Goal: Transaction & Acquisition: Purchase product/service

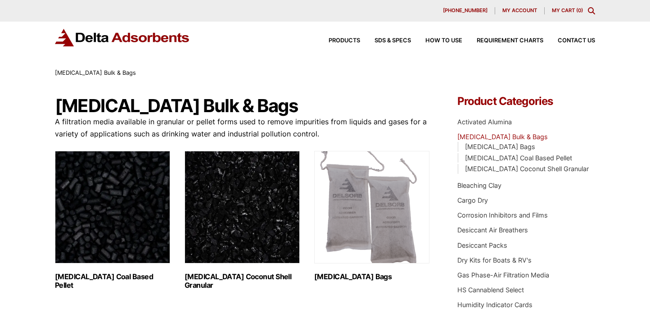
click at [269, 204] on img "Visit product category Activated Carbon Coconut Shell Granular" at bounding box center [241, 207] width 115 height 112
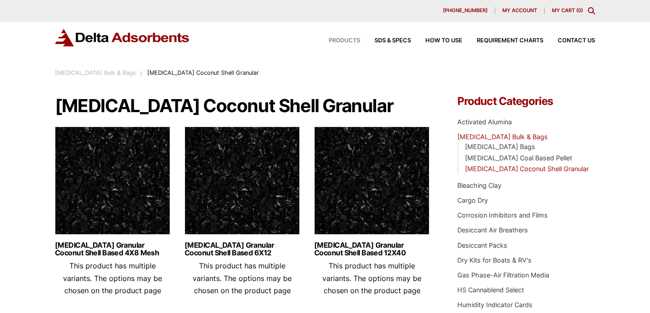
click at [342, 41] on span "Products" at bounding box center [343, 41] width 31 height 6
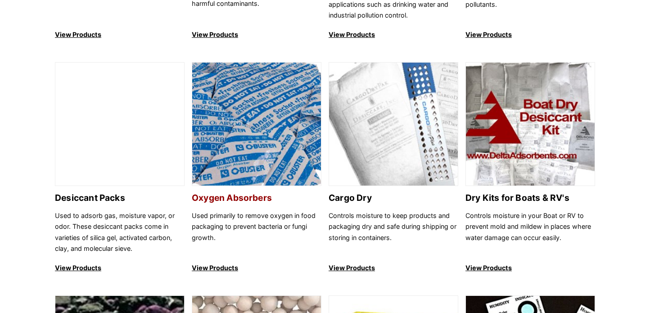
scroll to position [585, 0]
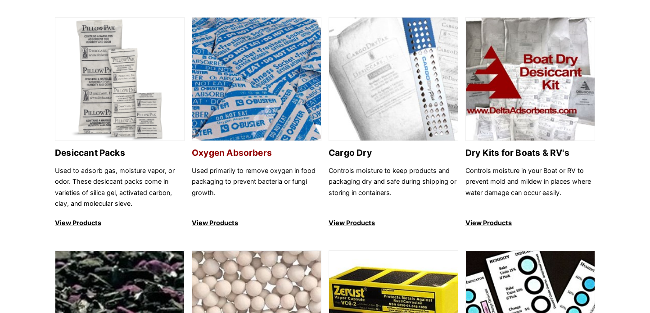
click at [261, 137] on img at bounding box center [256, 80] width 129 height 124
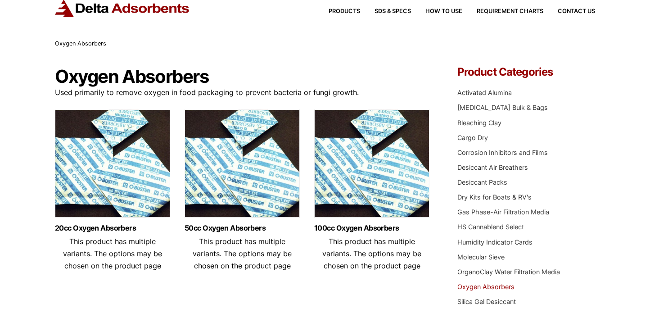
scroll to position [45, 0]
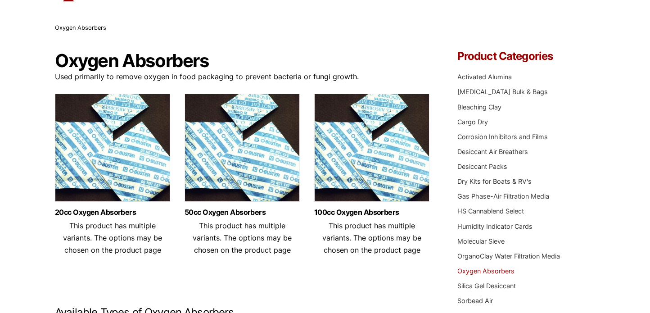
click at [252, 176] on img at bounding box center [241, 150] width 115 height 112
